Goal: Find contact information: Find contact information

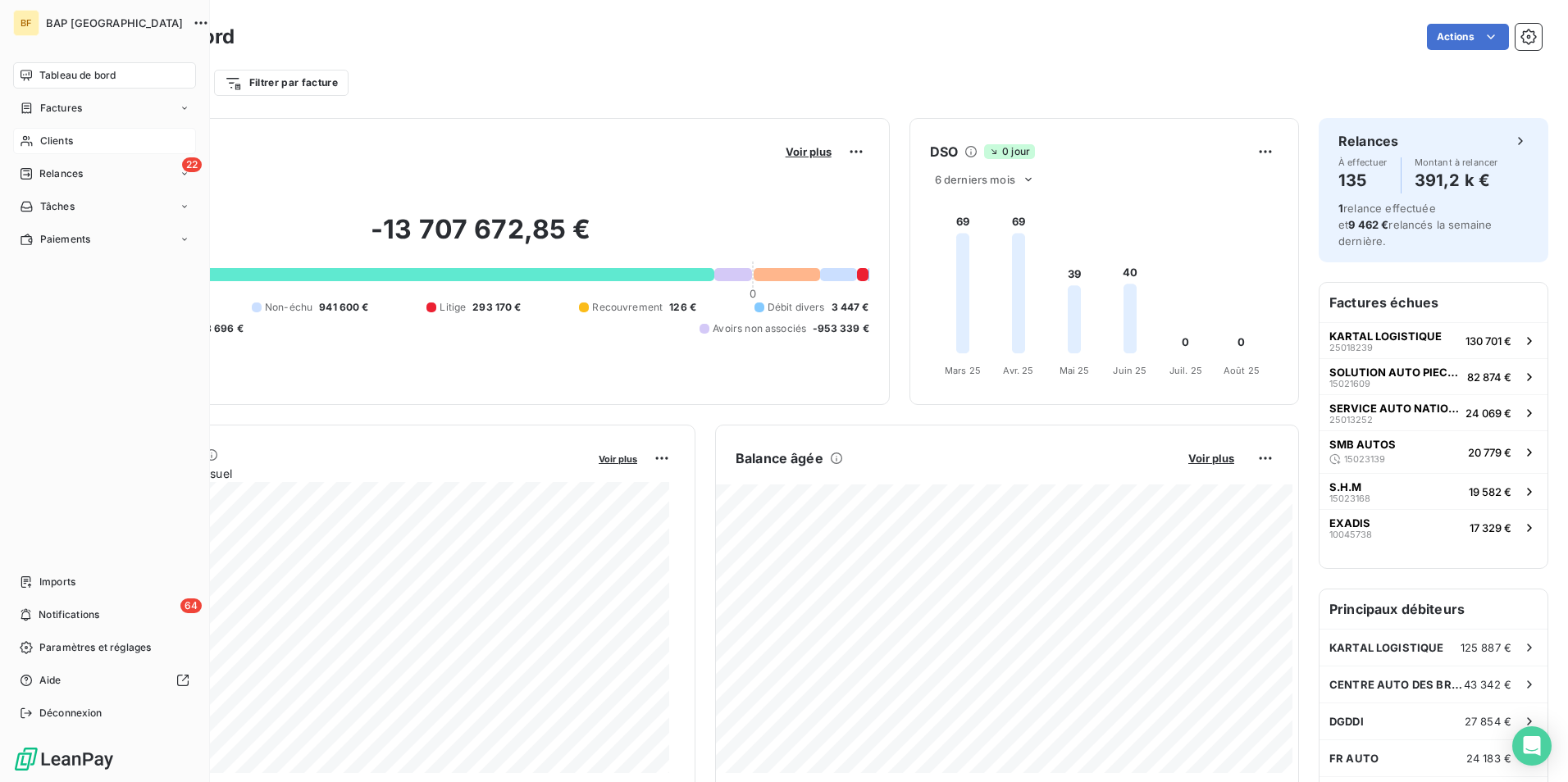
click at [44, 142] on span "Clients" at bounding box center [56, 141] width 33 height 15
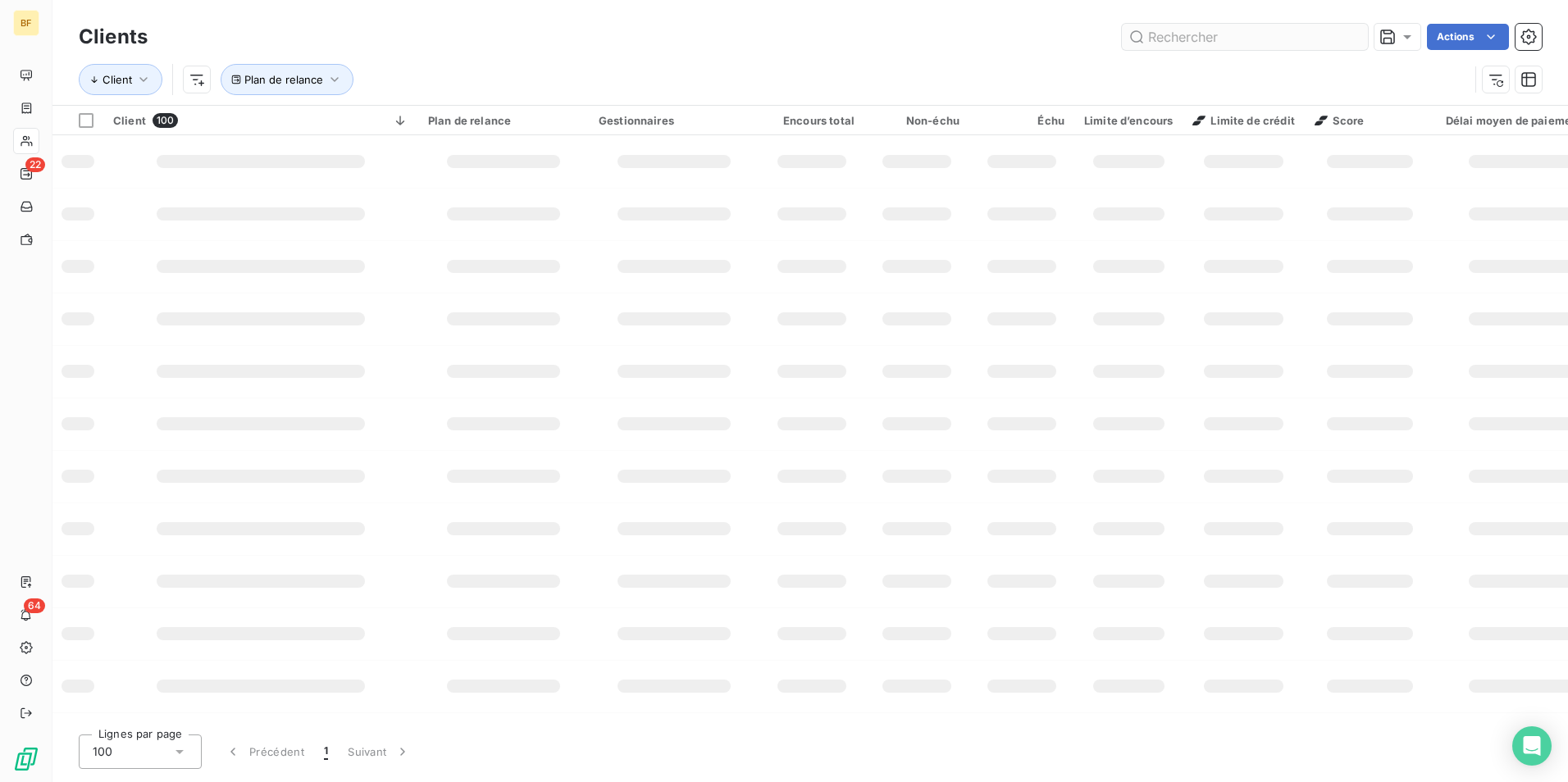
click at [1322, 38] on input "text" at bounding box center [1245, 36] width 246 height 26
type input "split"
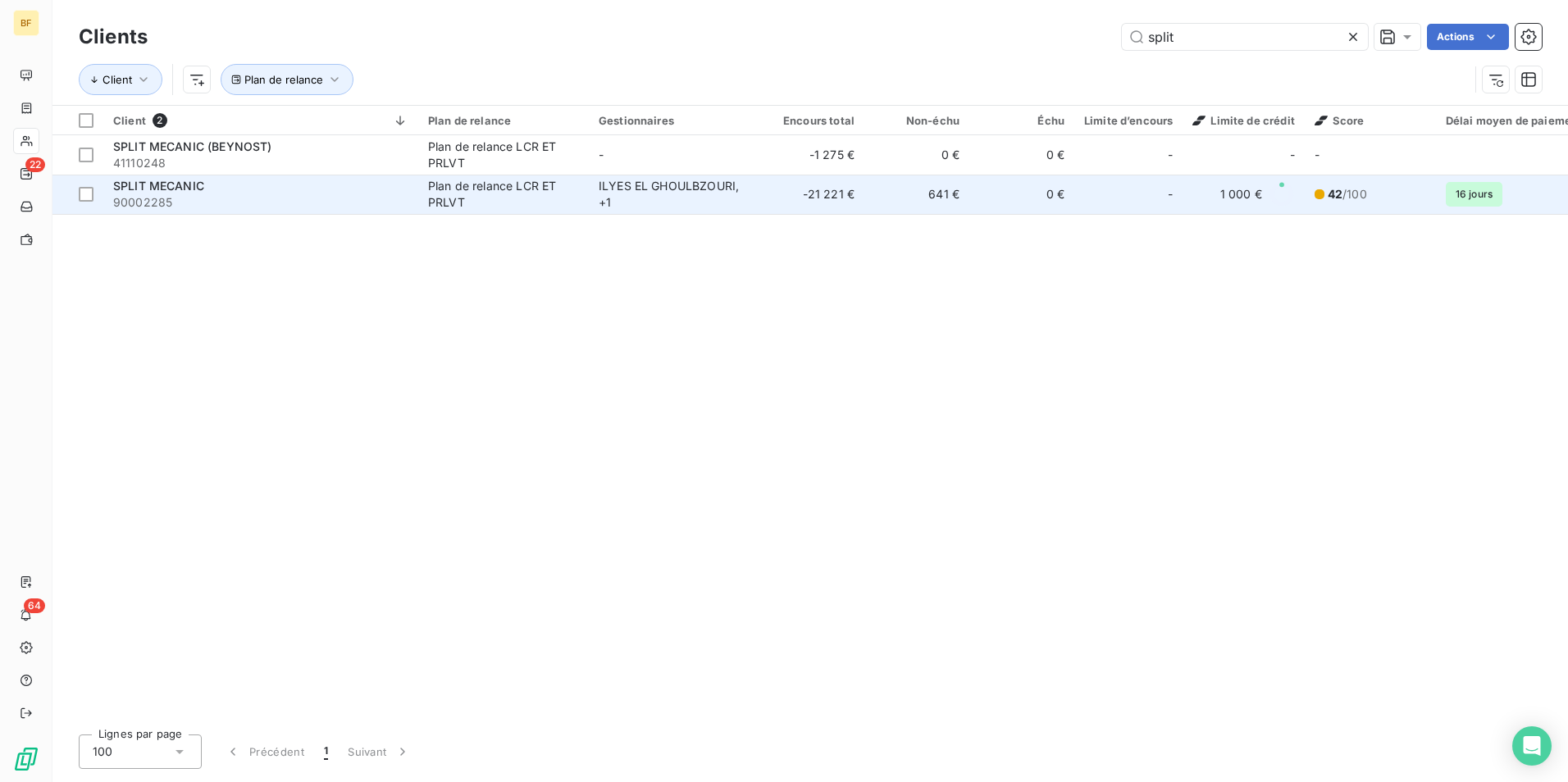
click at [622, 192] on div "ILYES EL GHOULBZOURI , + 1" at bounding box center [674, 194] width 151 height 33
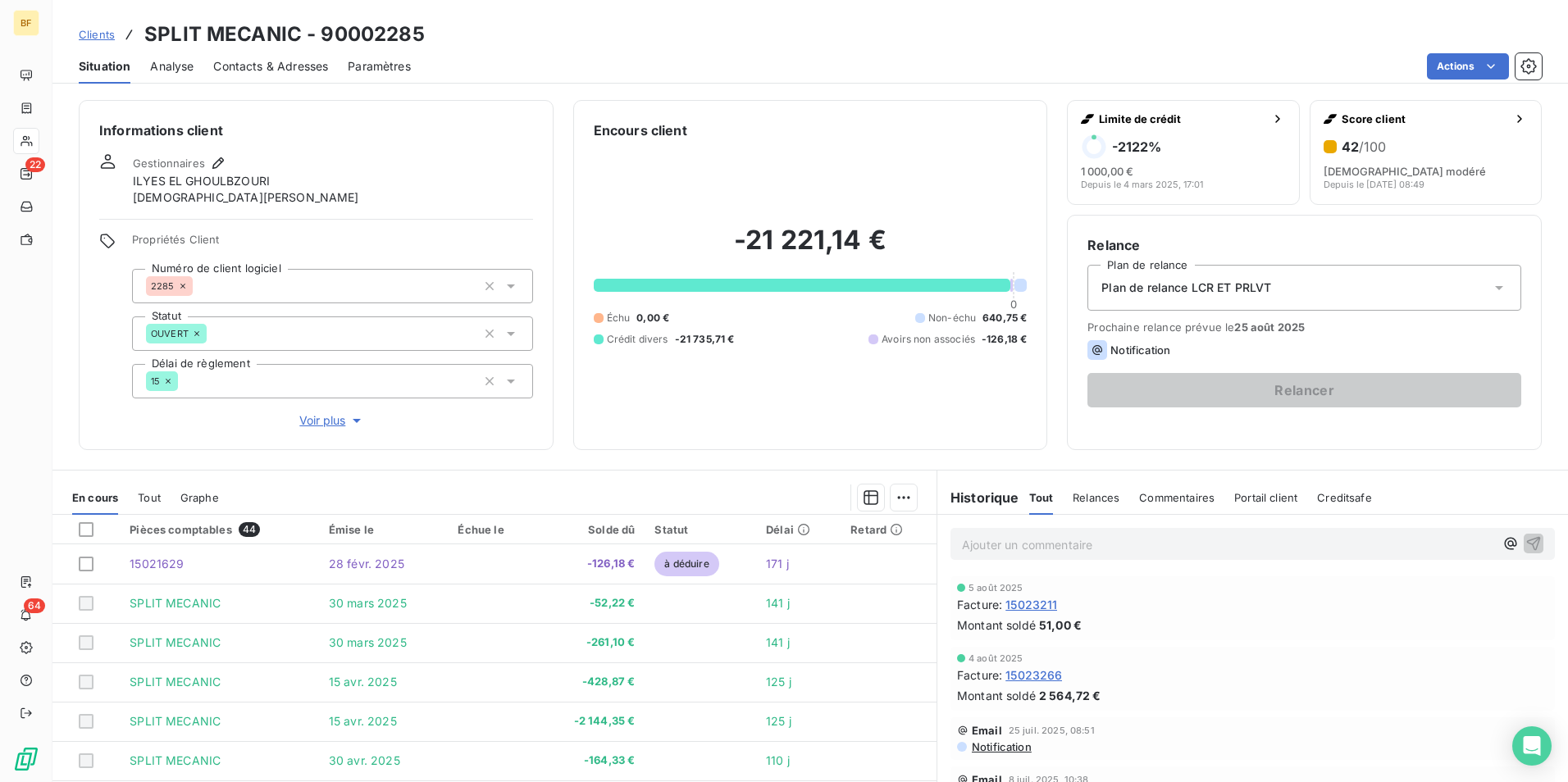
click at [271, 65] on span "Contacts & Adresses" at bounding box center [270, 66] width 115 height 16
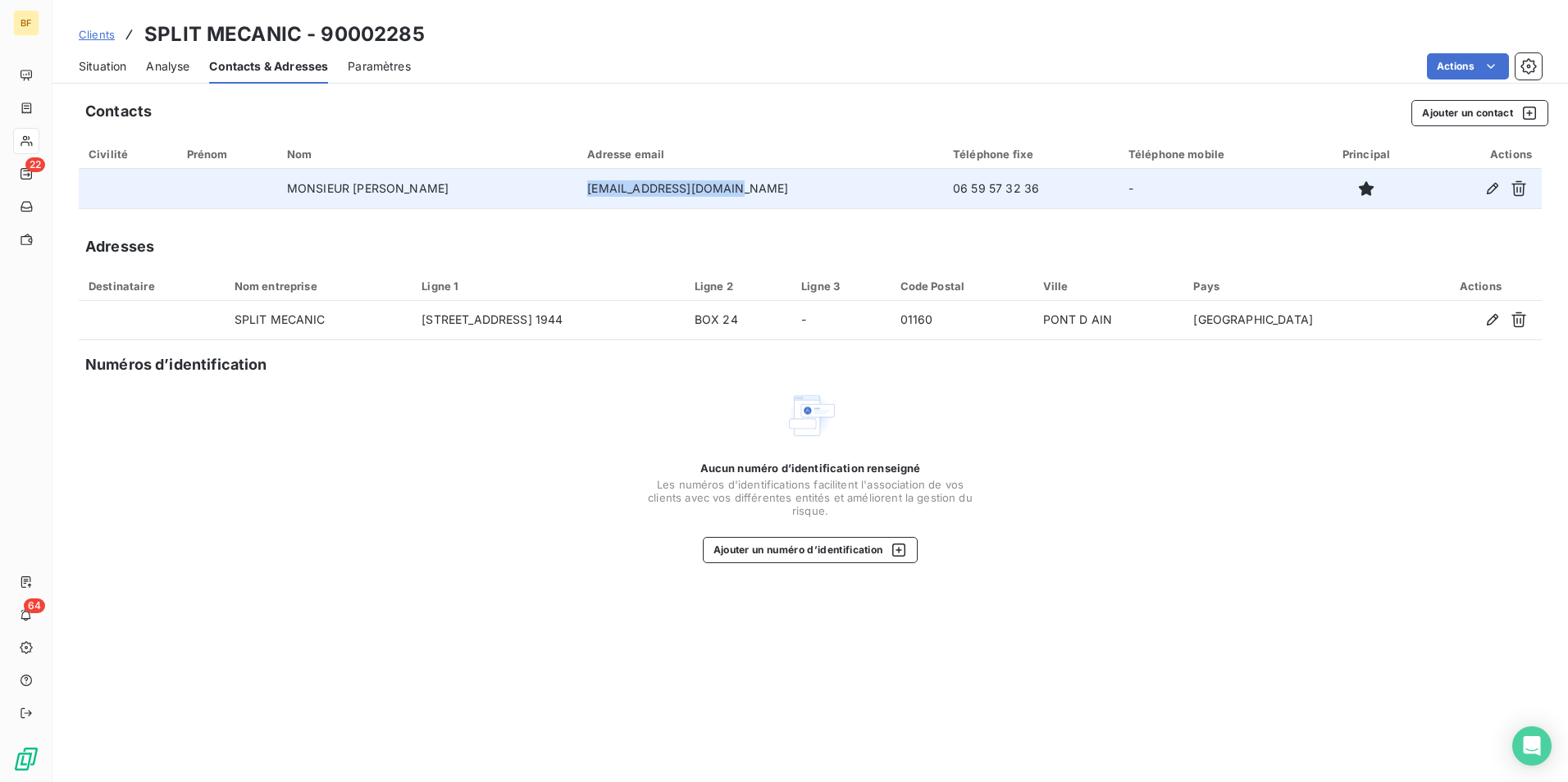
drag, startPoint x: 772, startPoint y: 192, endPoint x: 663, endPoint y: 193, distance: 109.0
click at [663, 193] on td "[EMAIL_ADDRESS][DOMAIN_NAME]" at bounding box center [760, 188] width 366 height 39
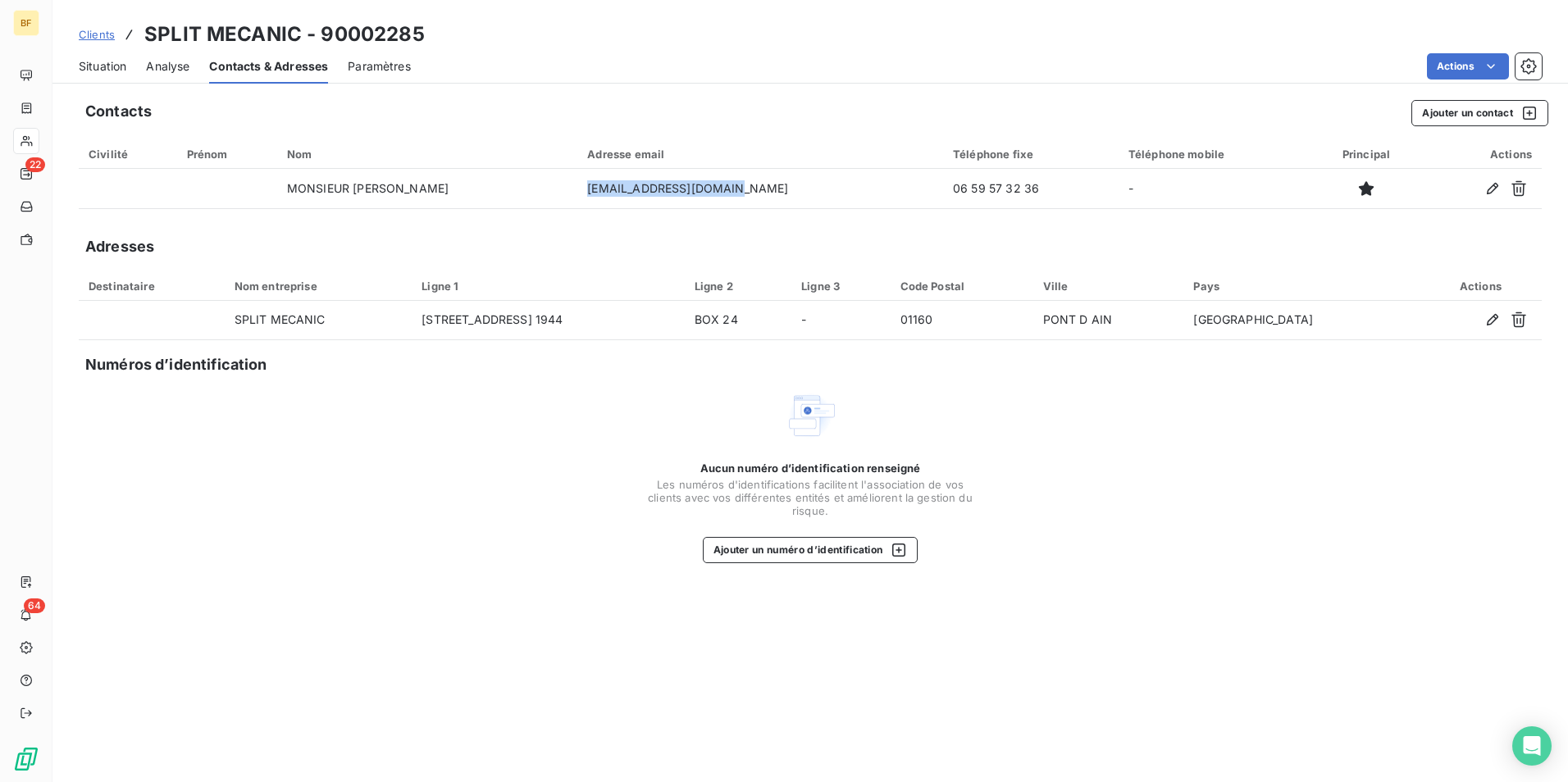
copy td "[EMAIL_ADDRESS][DOMAIN_NAME]"
